Goal: Find specific page/section: Find specific page/section

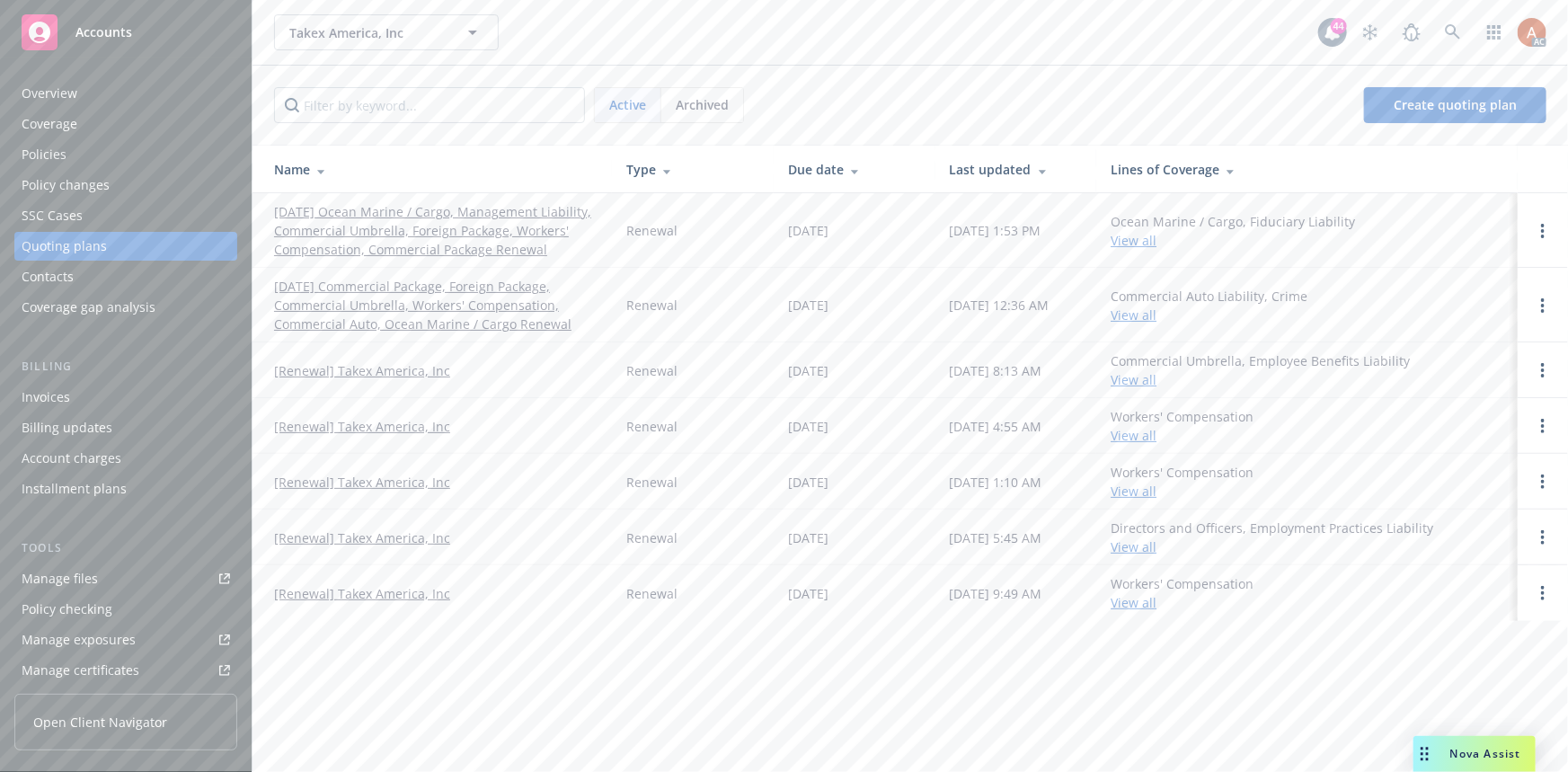
click at [680, 92] on div "Archived" at bounding box center [703, 105] width 82 height 35
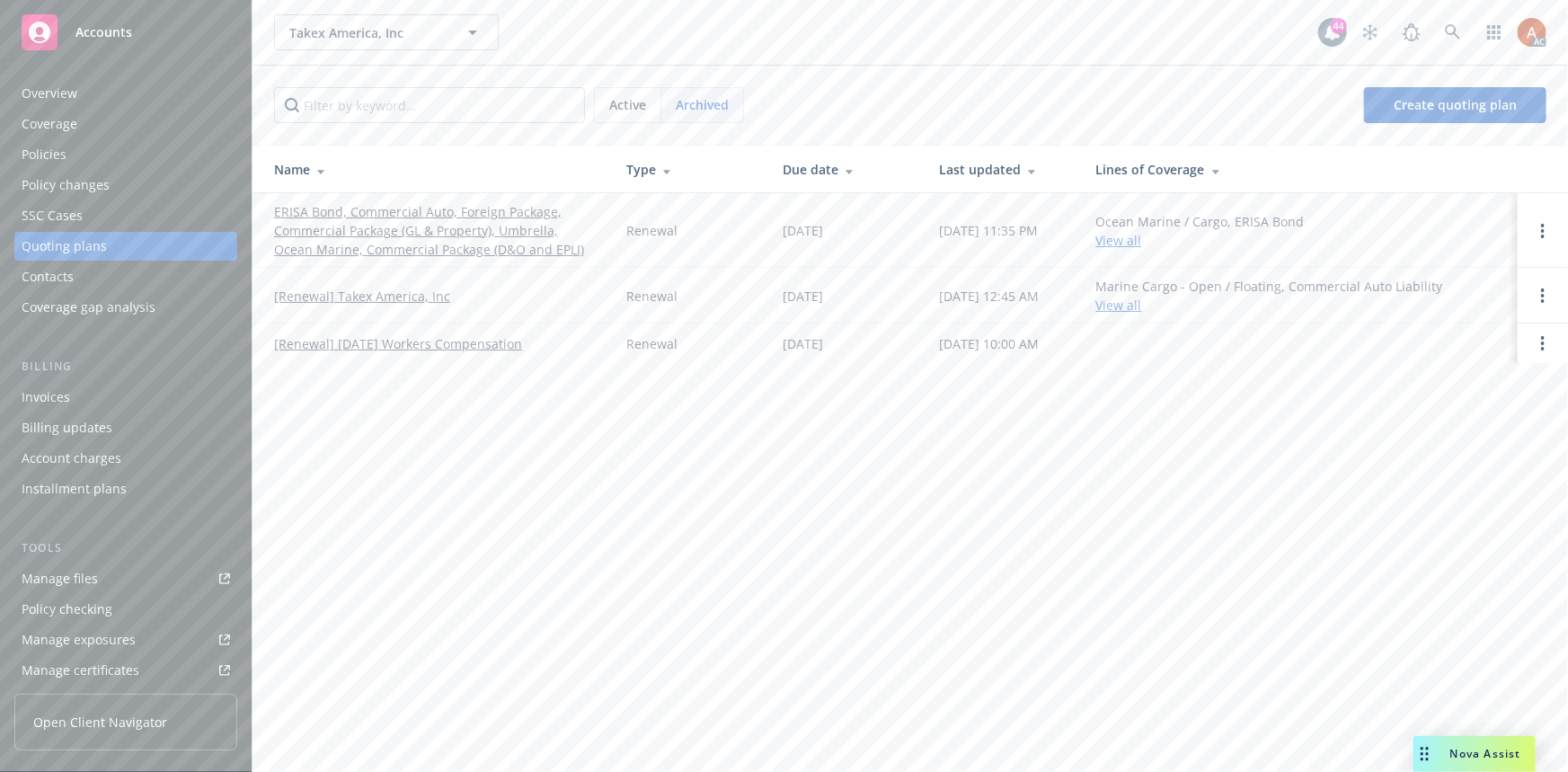
click at [643, 120] on div "Active" at bounding box center [627, 105] width 66 height 35
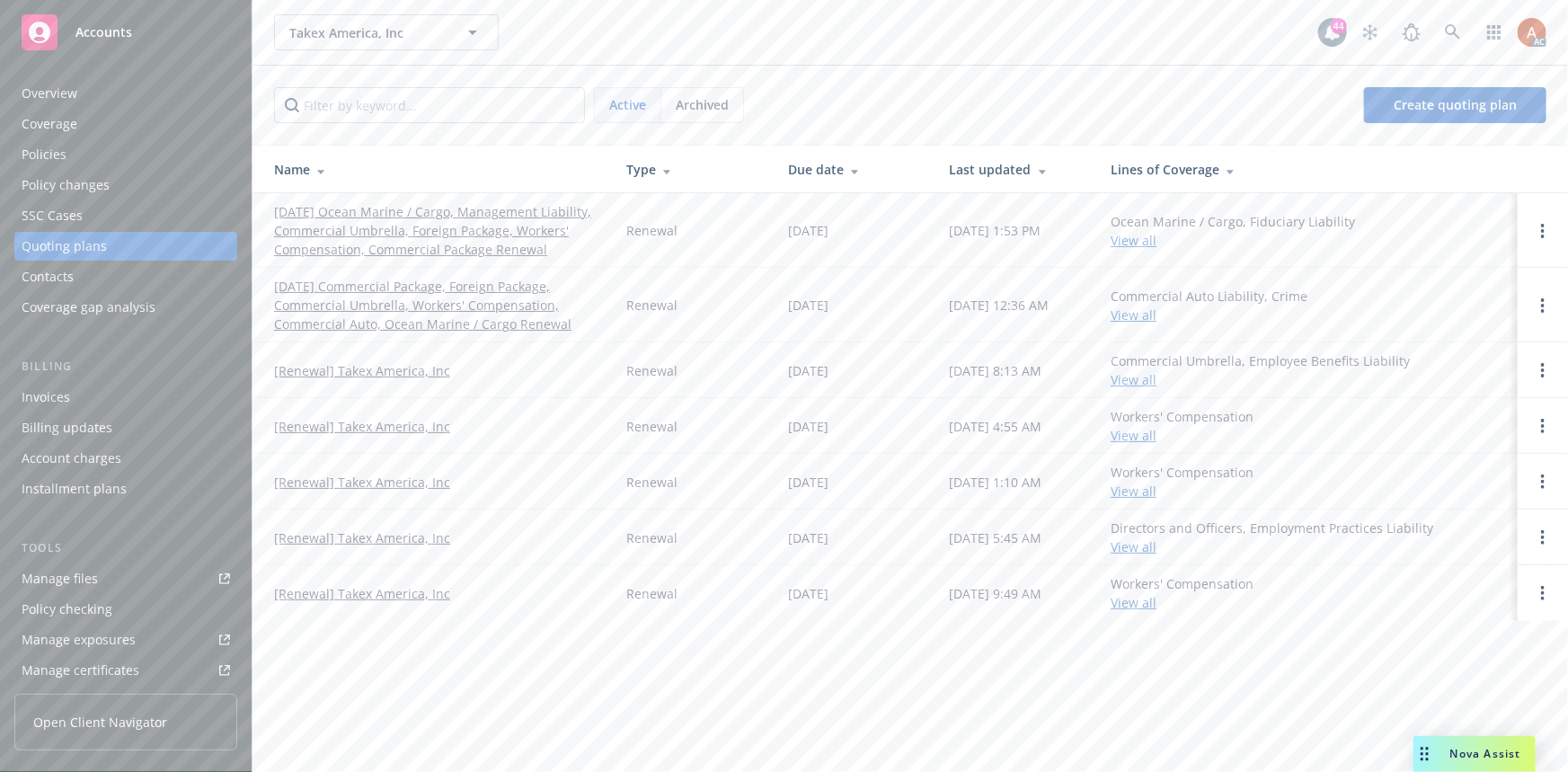
click at [691, 104] on span "Archived" at bounding box center [702, 104] width 53 height 19
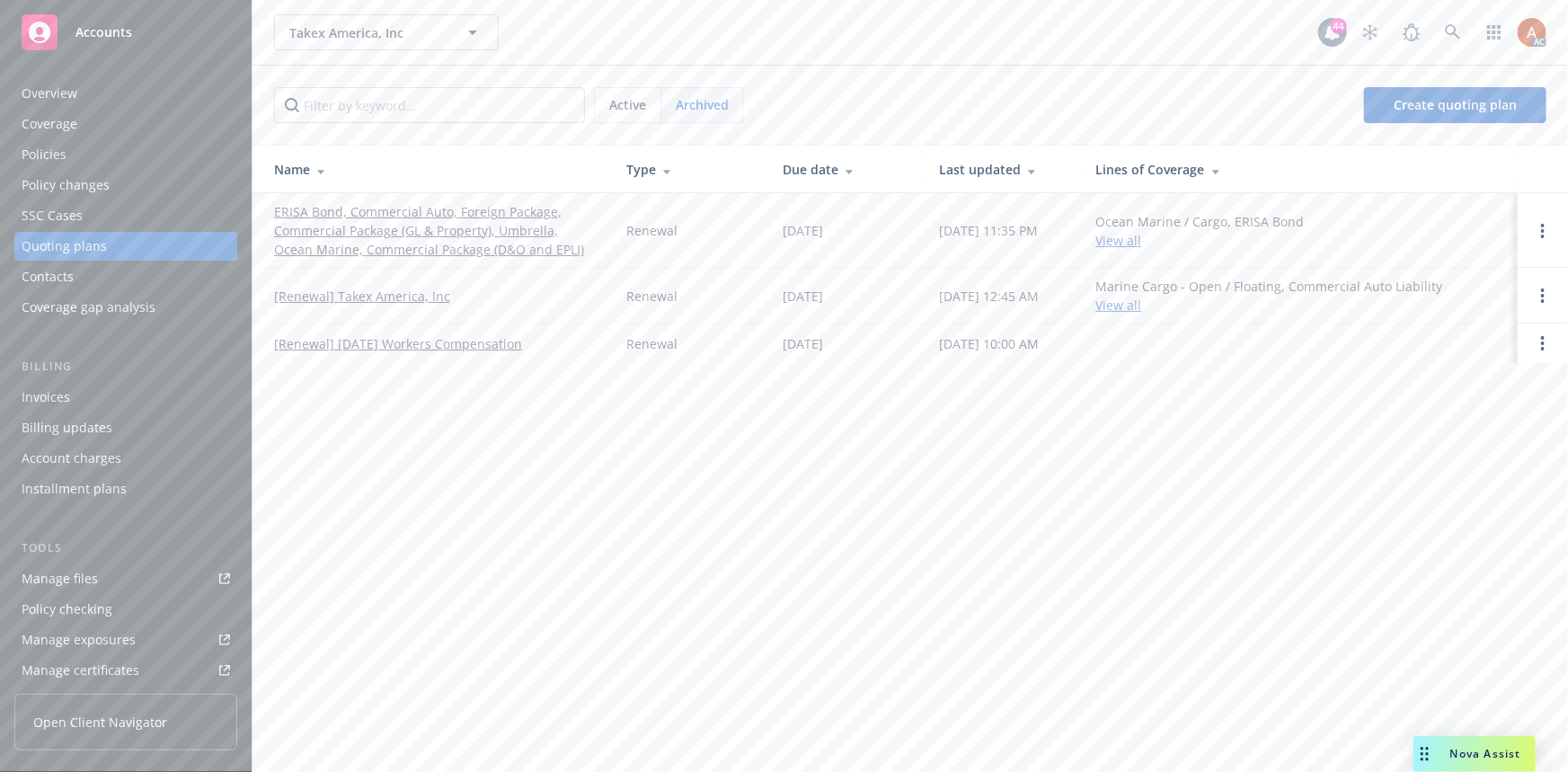
click at [620, 102] on span "Active" at bounding box center [627, 104] width 37 height 19
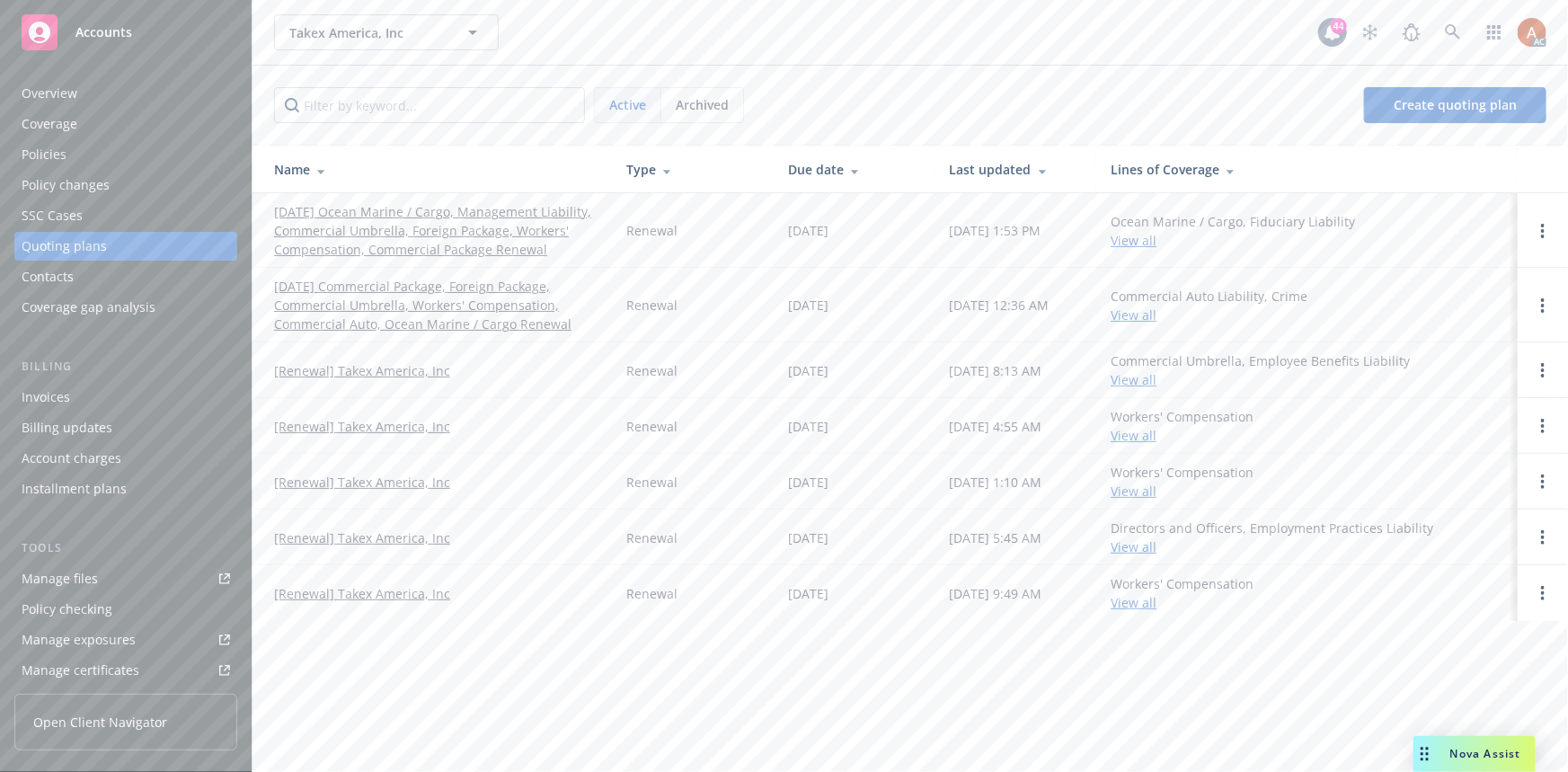
click at [725, 107] on span "Archived" at bounding box center [702, 104] width 53 height 19
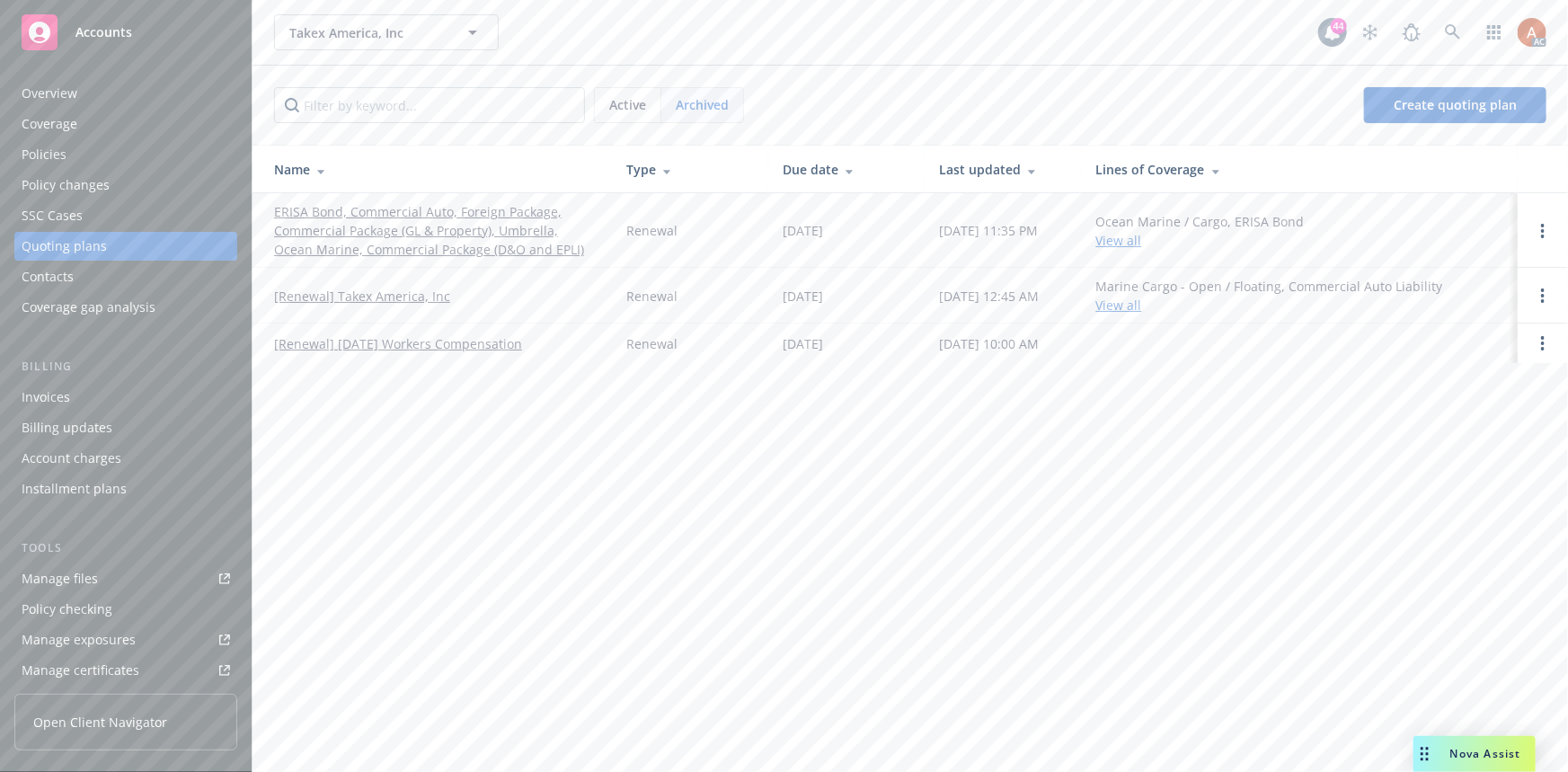
click at [72, 569] on div "Manage files" at bounding box center [60, 579] width 76 height 29
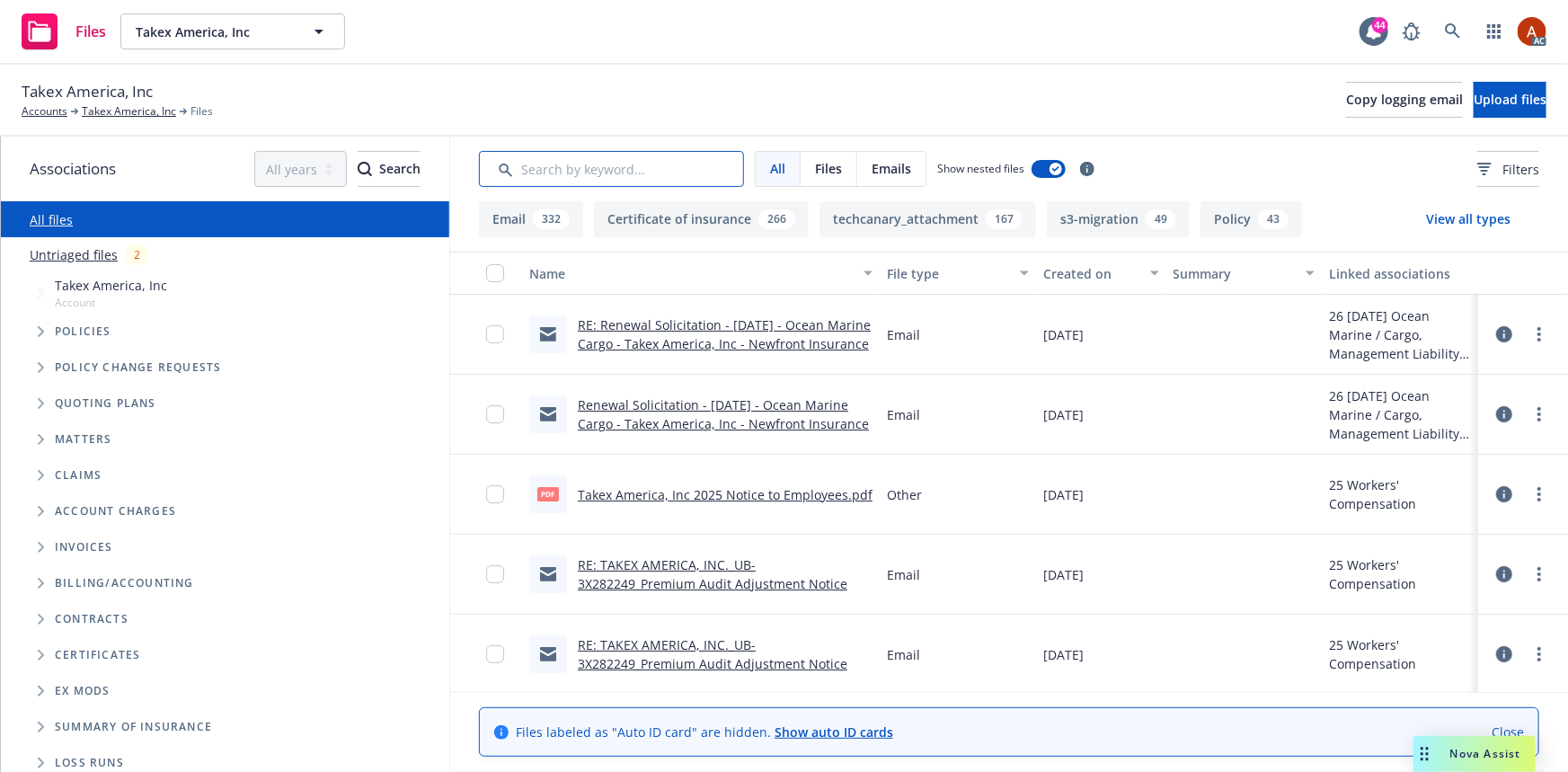
click at [682, 178] on input "Search by keyword..." at bounding box center [612, 169] width 265 height 36
click at [114, 114] on link "Takex America, Inc" at bounding box center [129, 112] width 94 height 16
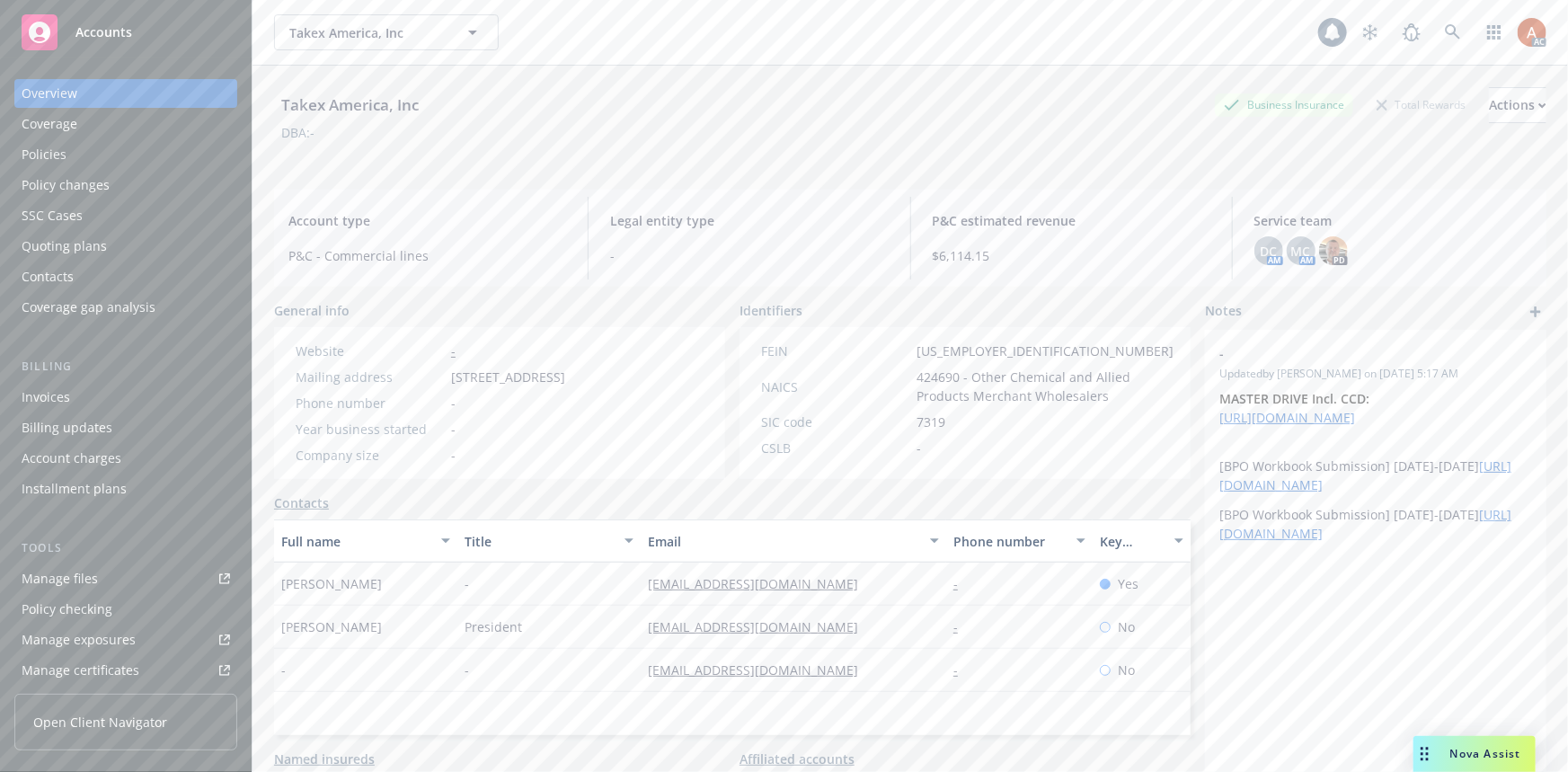
click at [87, 247] on div "Quoting plans" at bounding box center [64, 246] width 85 height 29
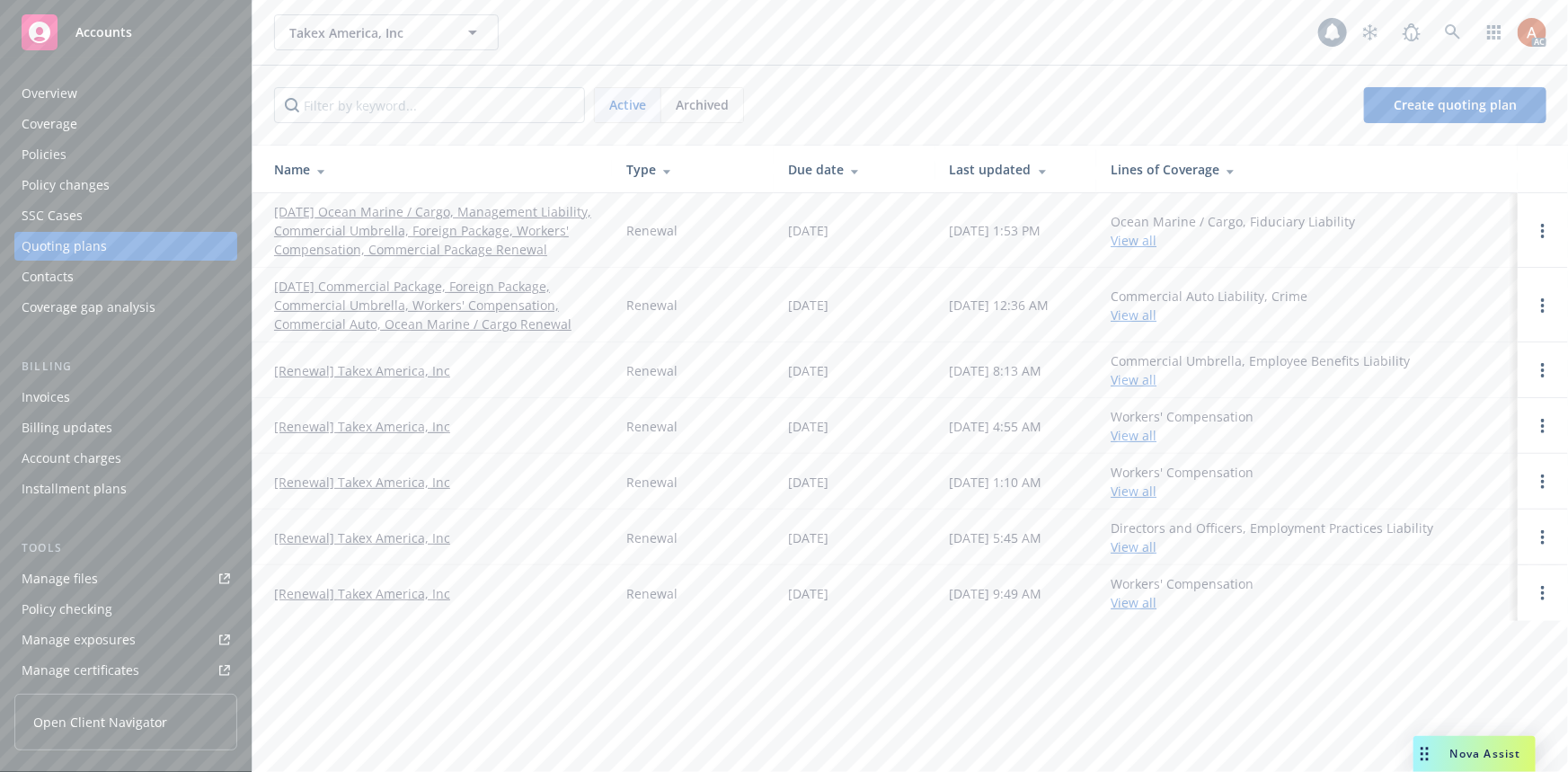
click at [710, 107] on span "Archived" at bounding box center [702, 104] width 53 height 19
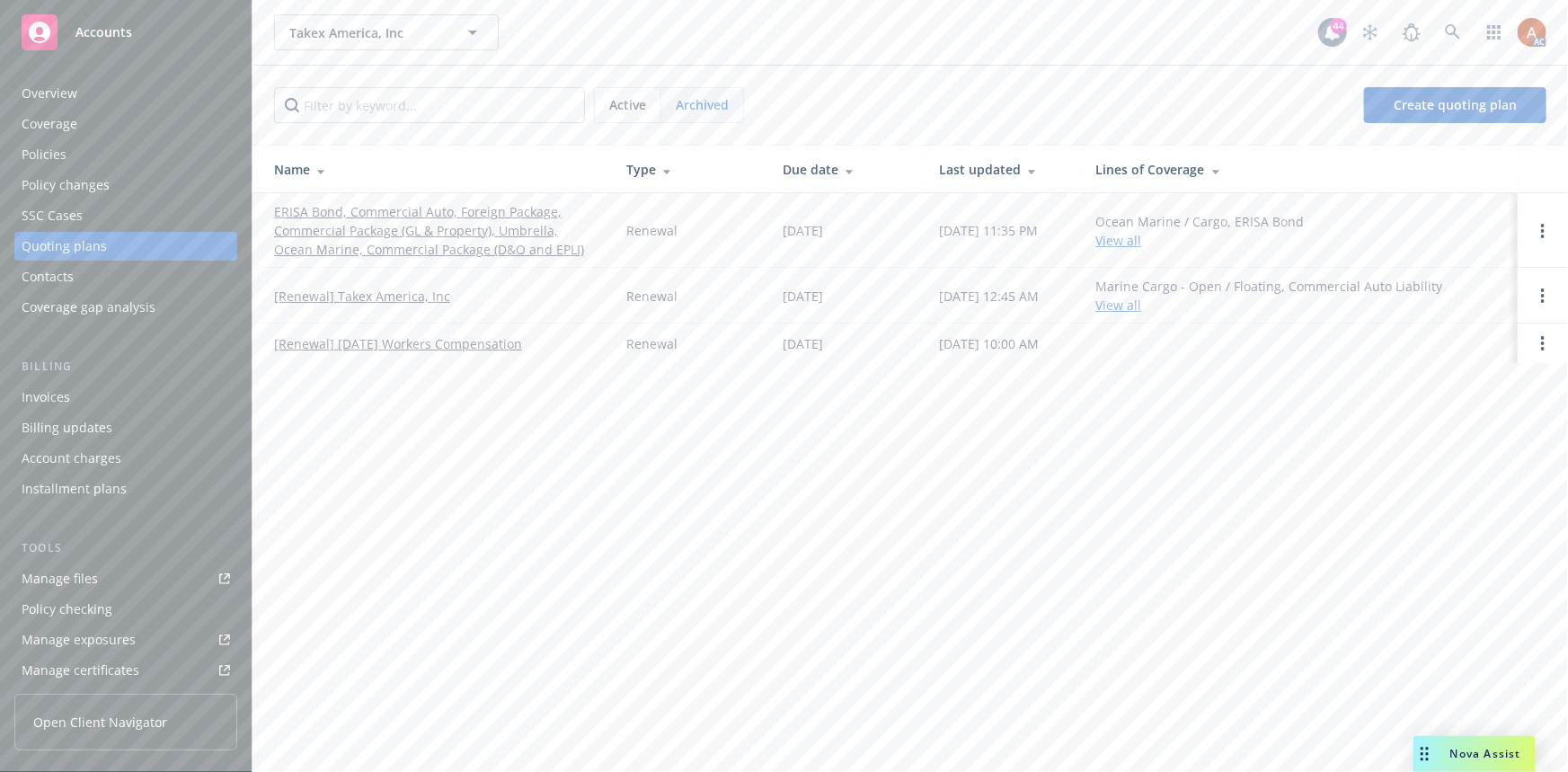
click at [637, 102] on span "Active" at bounding box center [627, 104] width 37 height 19
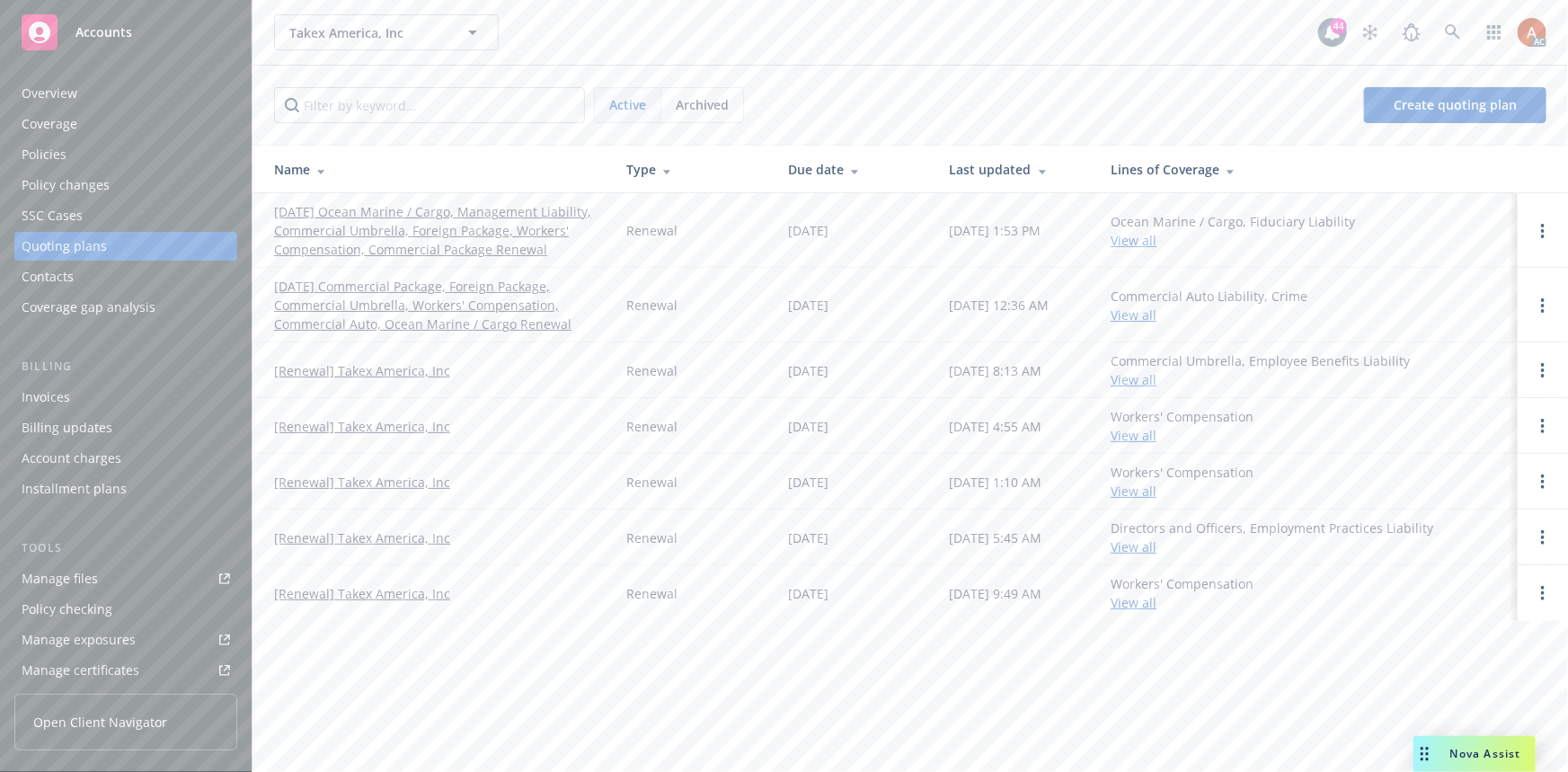
click at [689, 104] on span "Archived" at bounding box center [702, 104] width 53 height 19
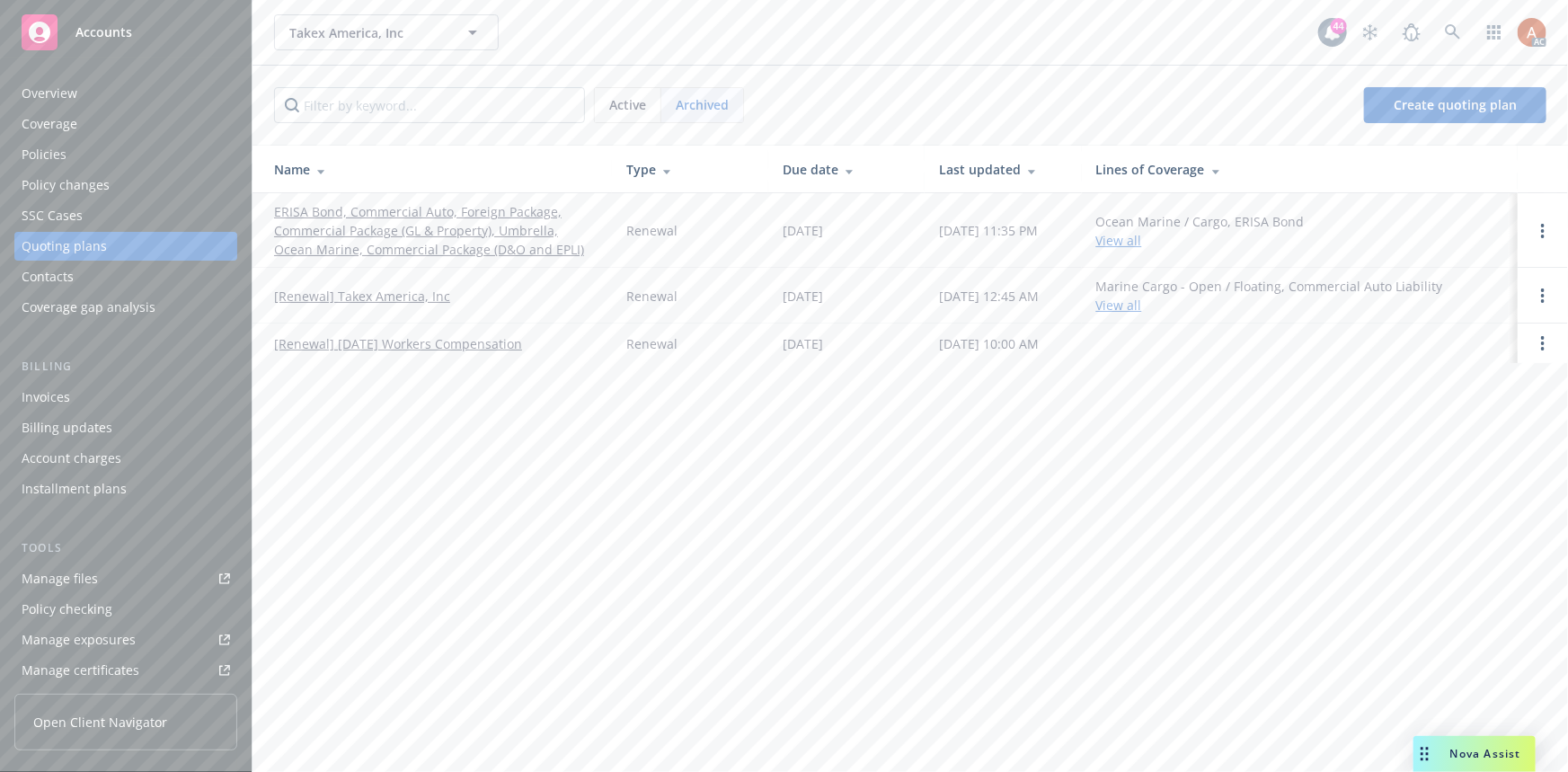
click at [646, 108] on span "Active" at bounding box center [627, 104] width 37 height 19
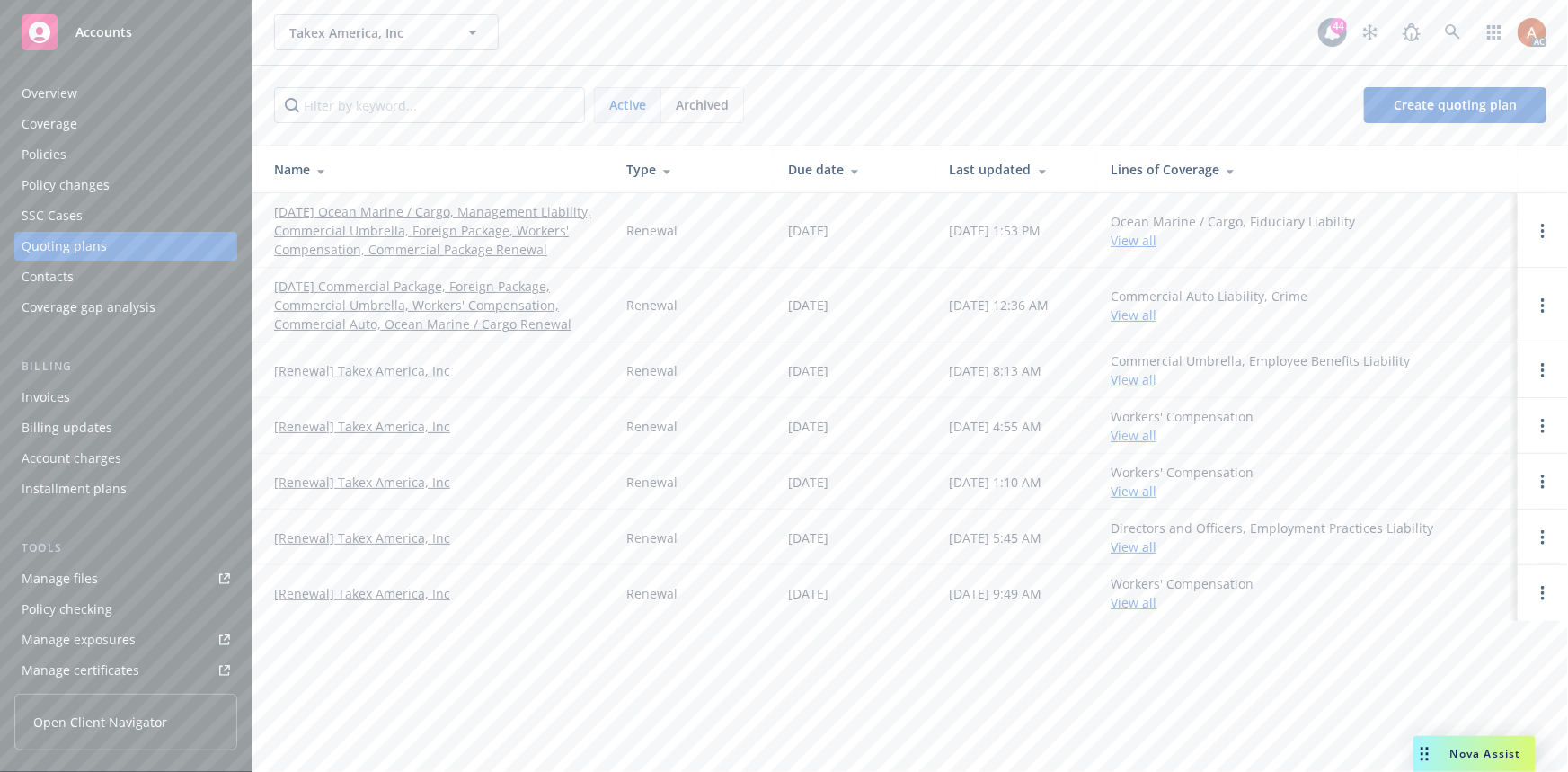
click at [707, 110] on span "Archived" at bounding box center [702, 104] width 53 height 19
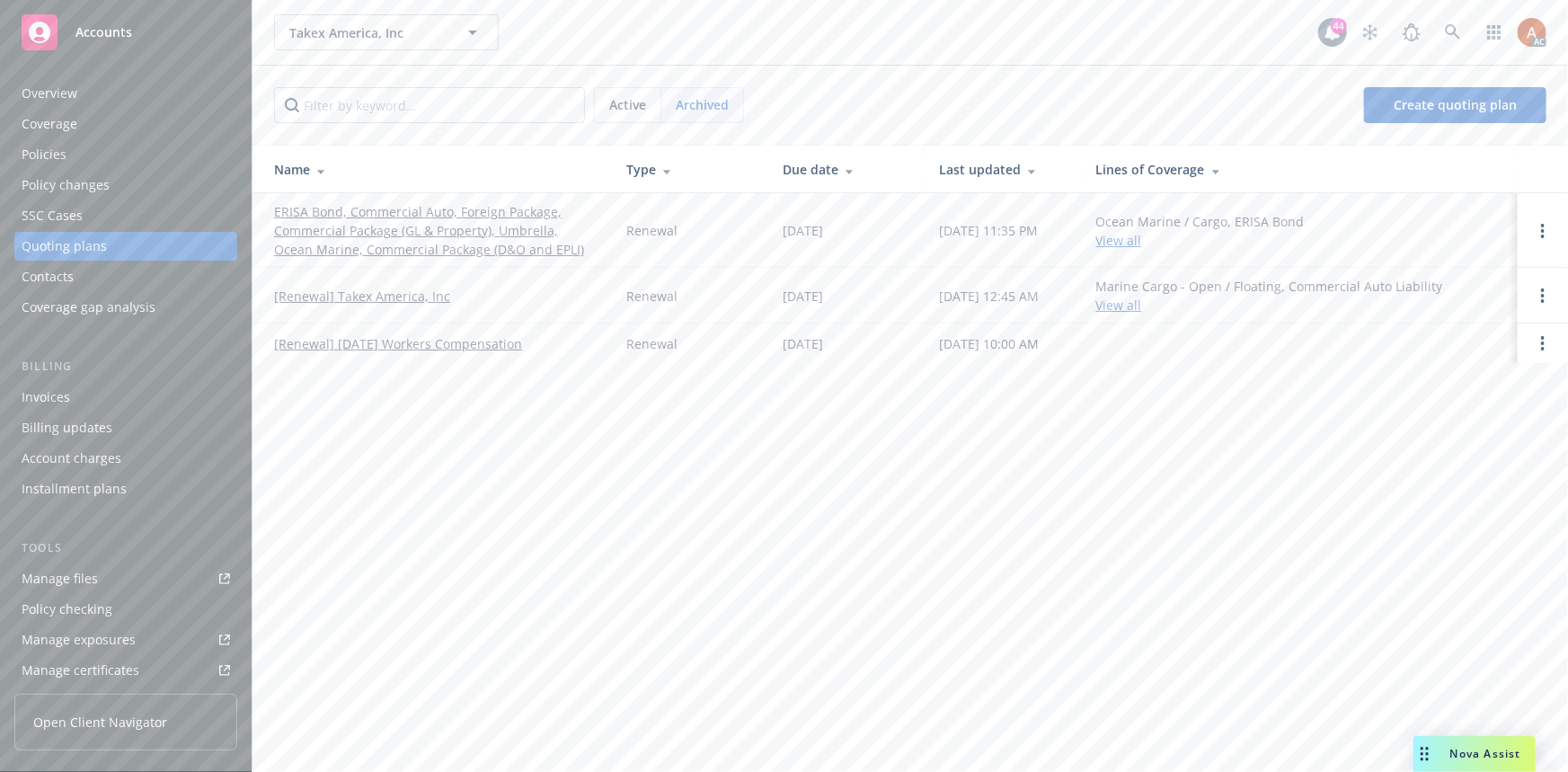
click at [627, 101] on span "Active" at bounding box center [627, 104] width 37 height 19
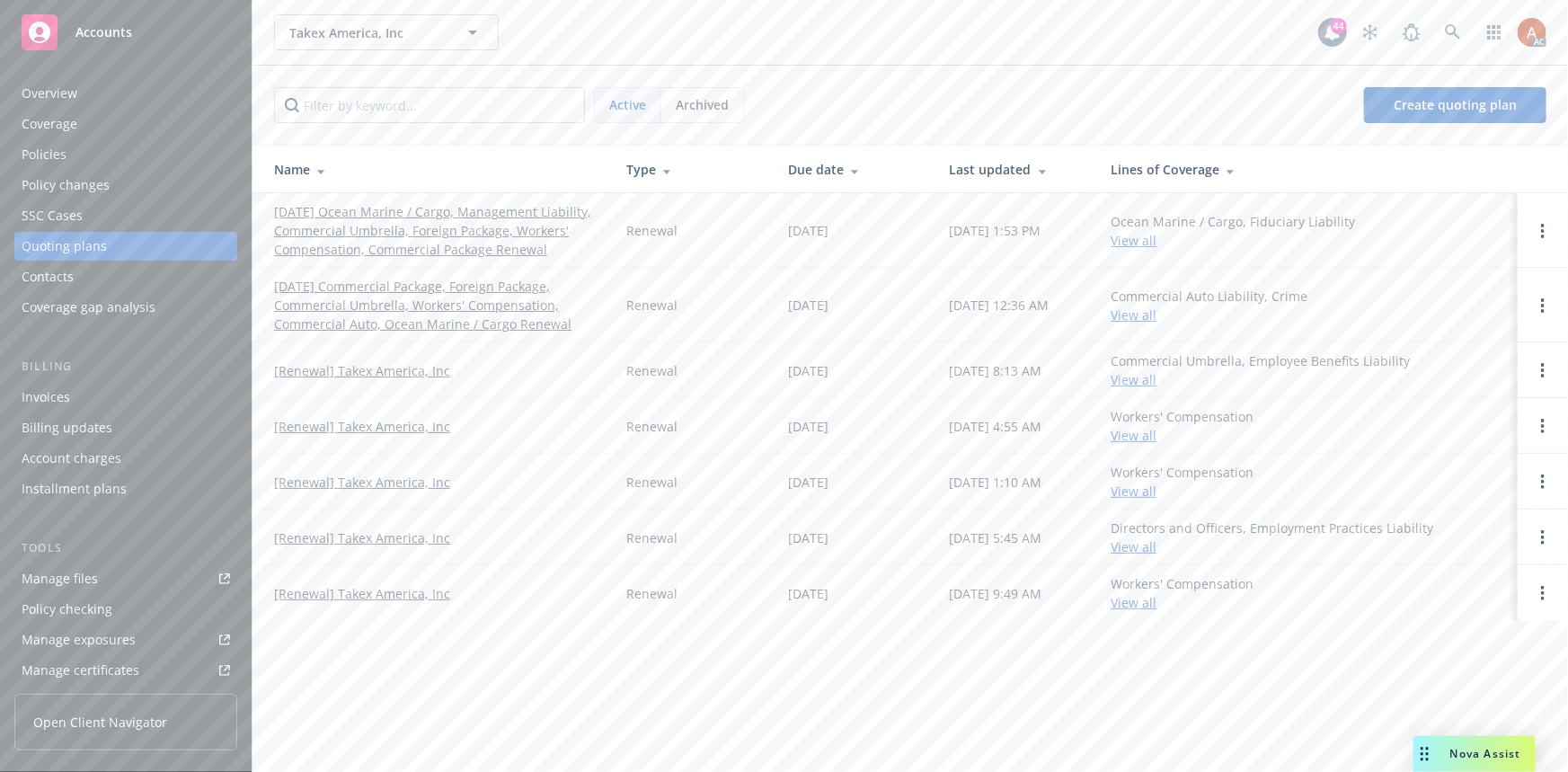
click at [698, 95] on span "Archived" at bounding box center [702, 104] width 53 height 19
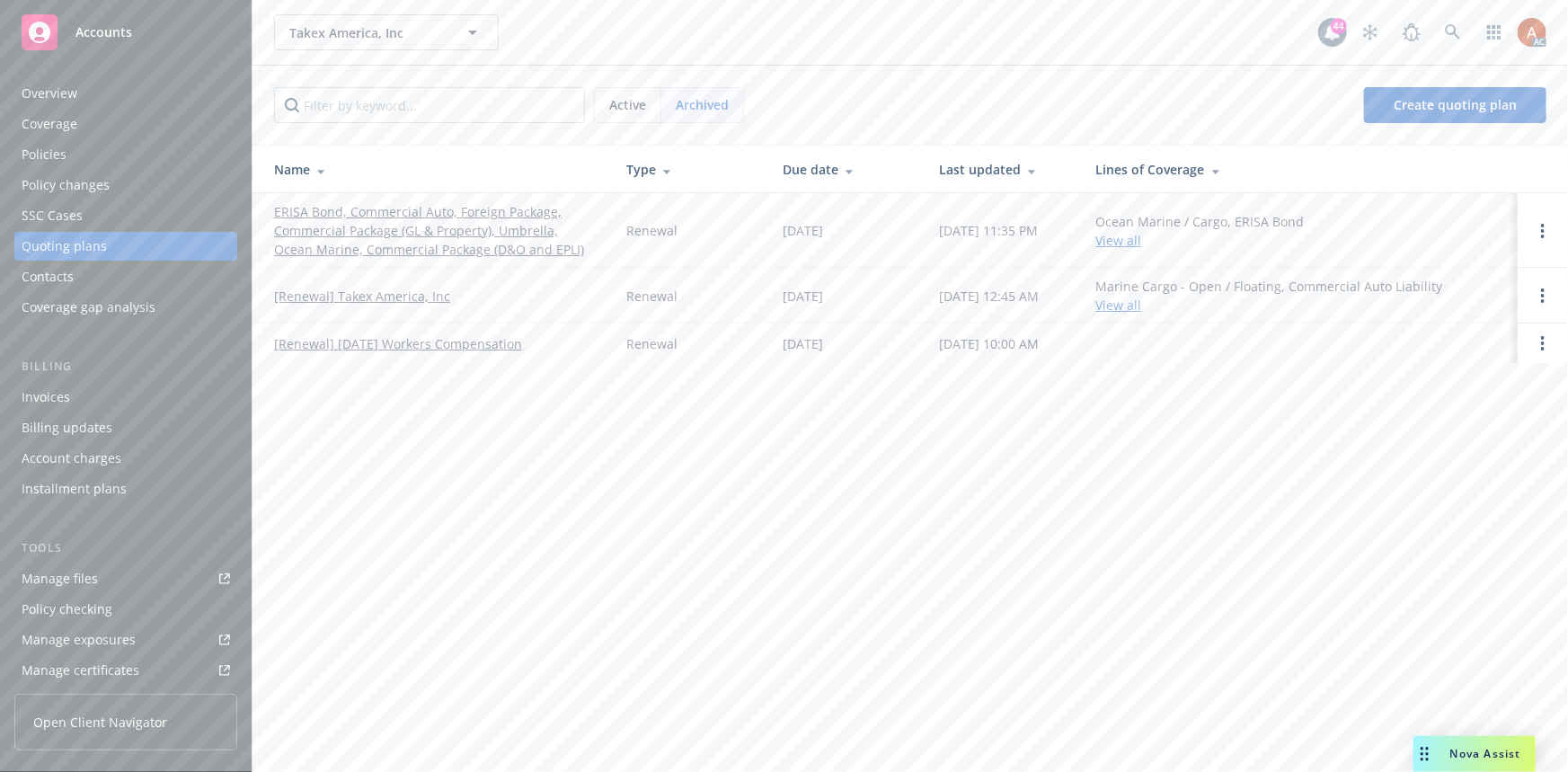
click at [713, 108] on span "Archived" at bounding box center [702, 104] width 53 height 19
click at [626, 103] on span "Active" at bounding box center [627, 104] width 37 height 19
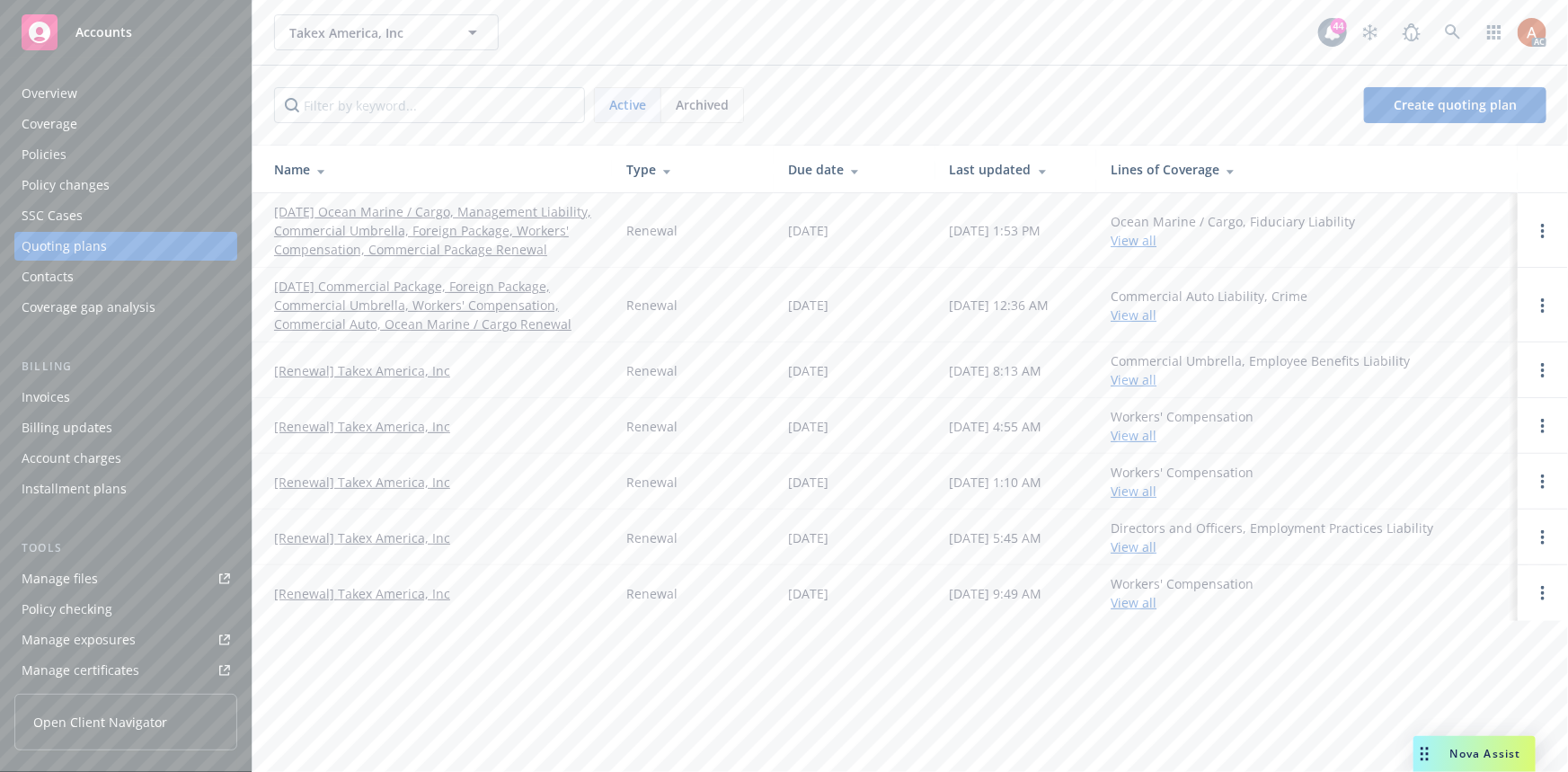
click at [480, 213] on link "01/01/26 Ocean Marine / Cargo, Management Liability, Commercial Umbrella, Forei…" at bounding box center [436, 231] width 323 height 56
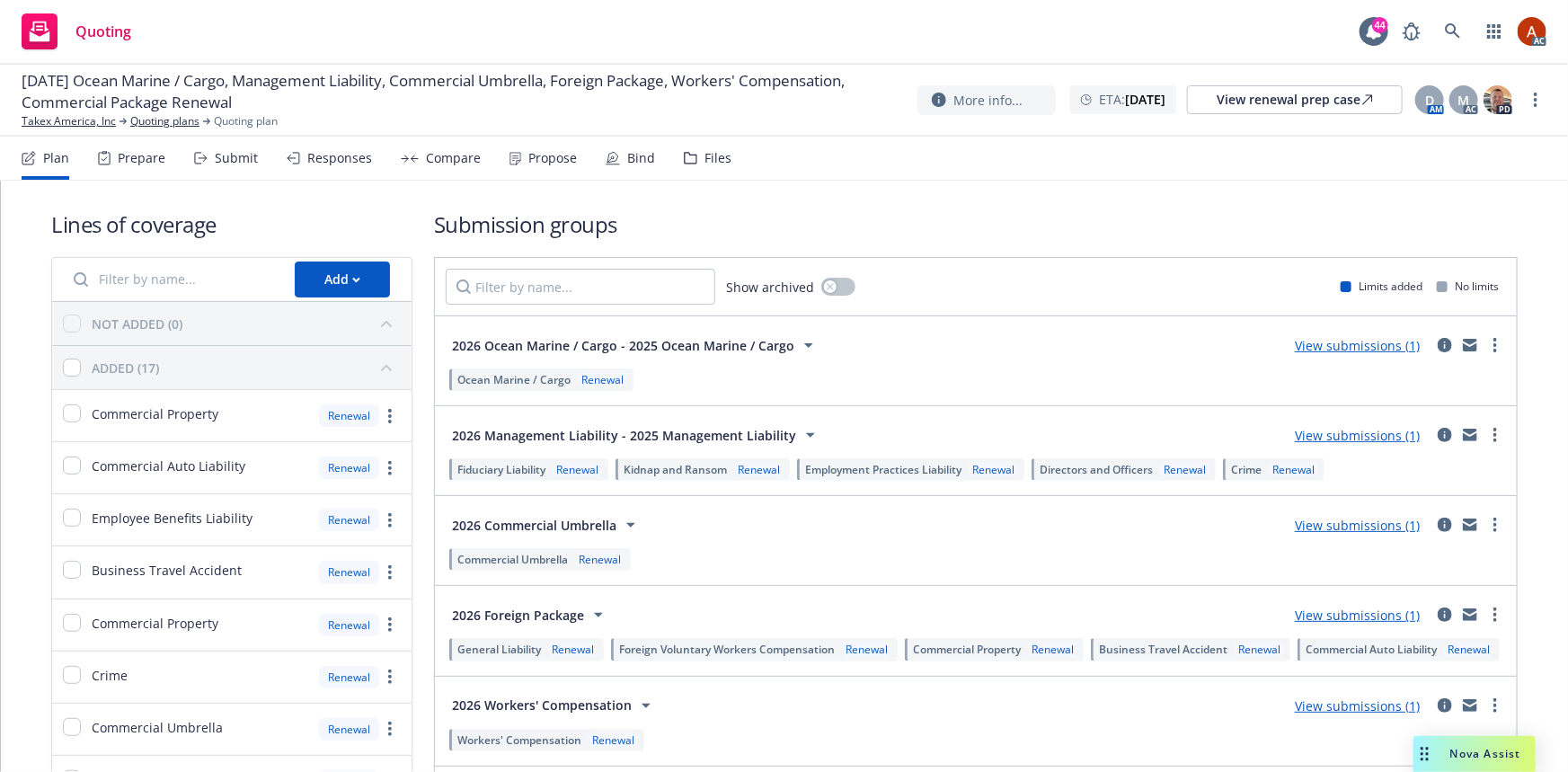
click at [697, 167] on div "Files" at bounding box center [707, 158] width 47 height 44
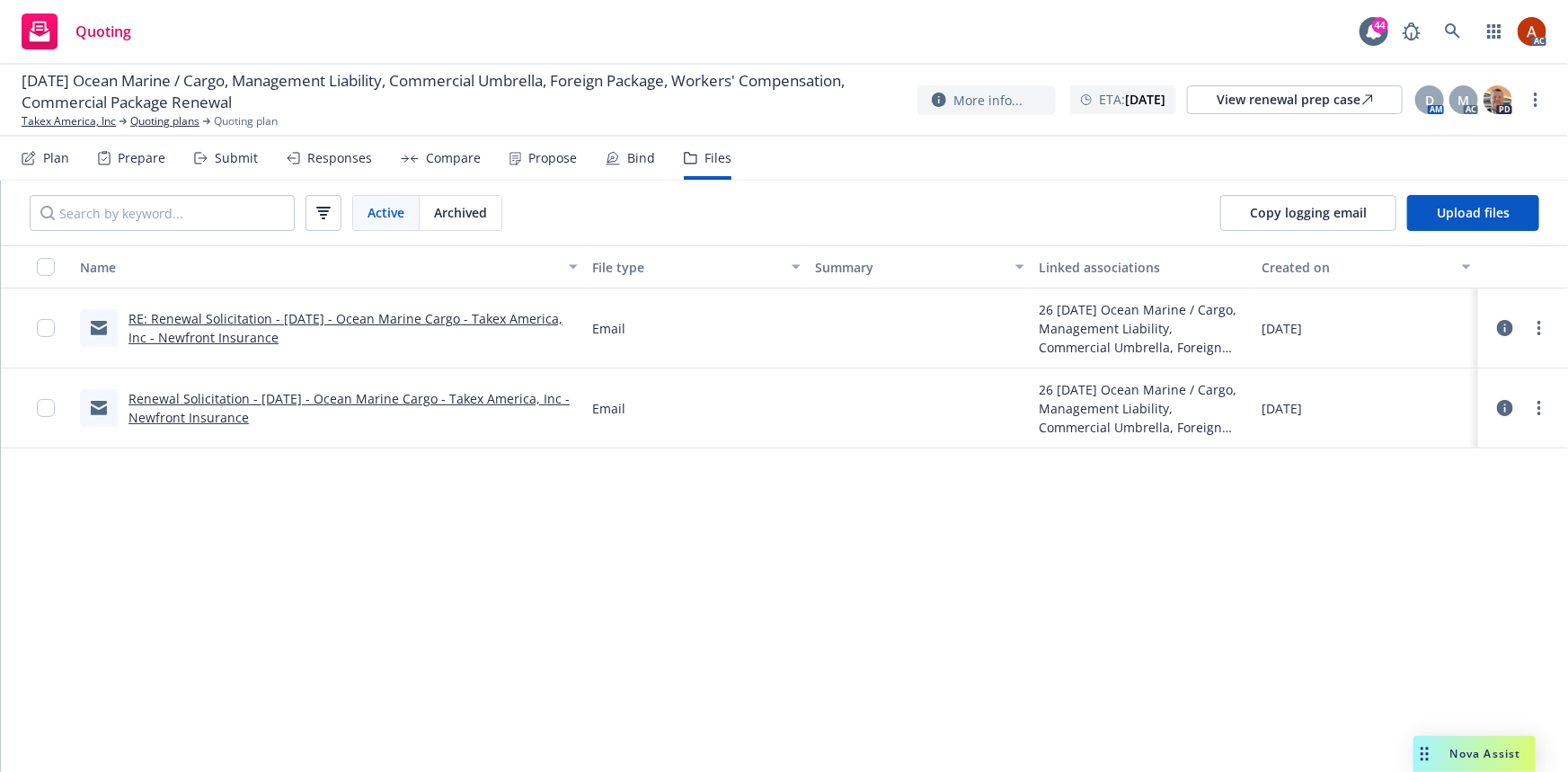
click at [459, 221] on span "Archived" at bounding box center [460, 213] width 53 height 19
